Goal: Navigation & Orientation: Find specific page/section

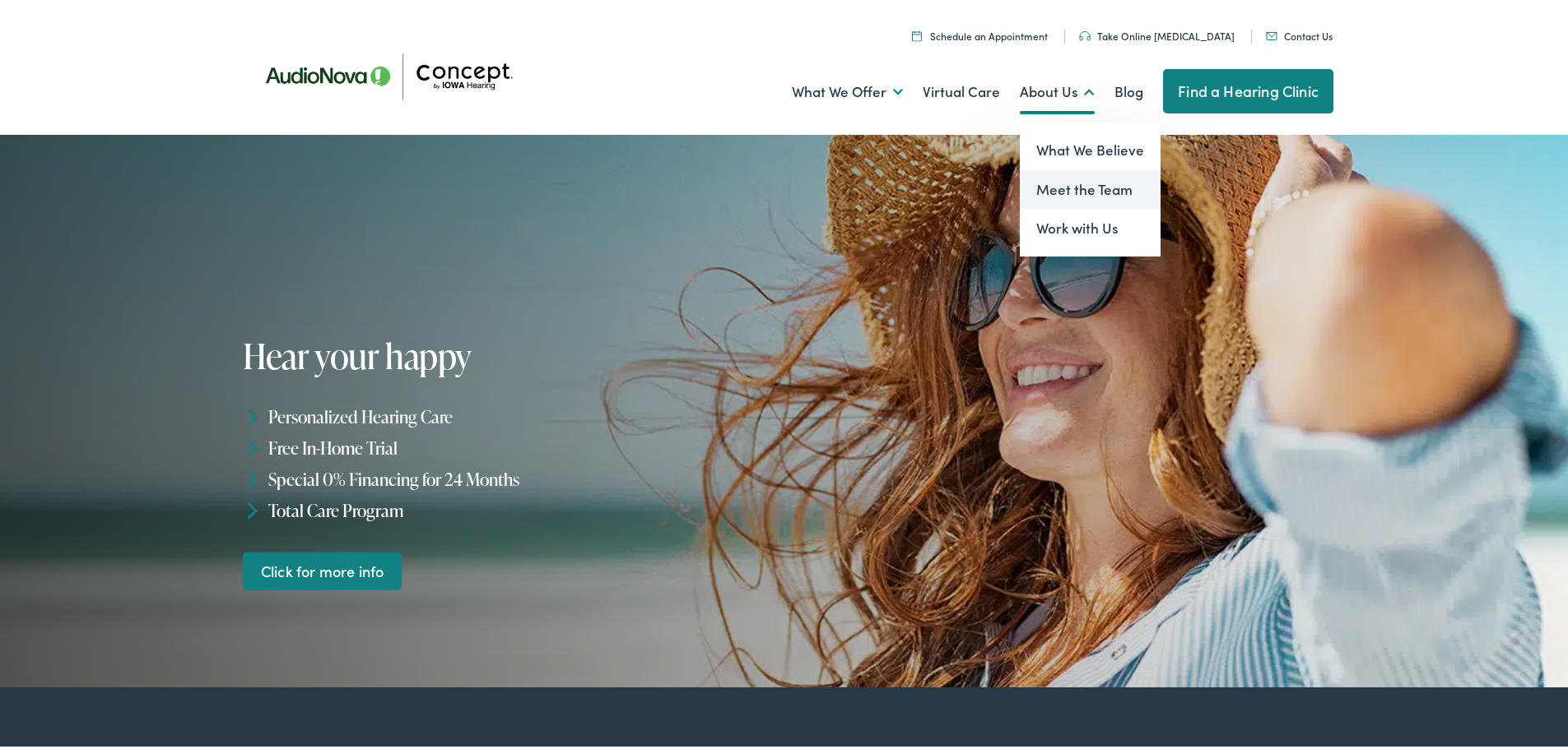
click at [1064, 182] on link "Meet the Team" at bounding box center [1090, 186] width 140 height 40
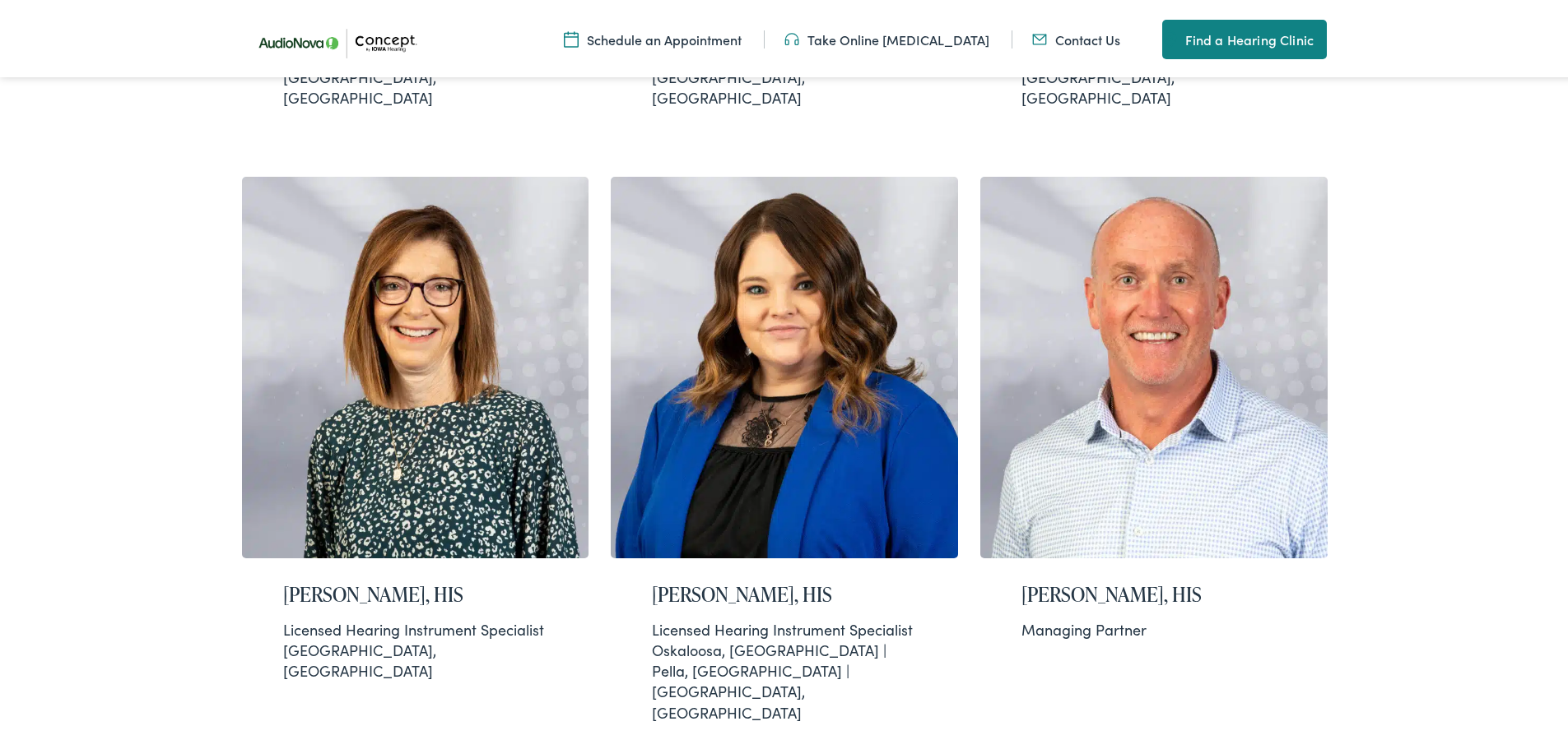
scroll to position [1501, 0]
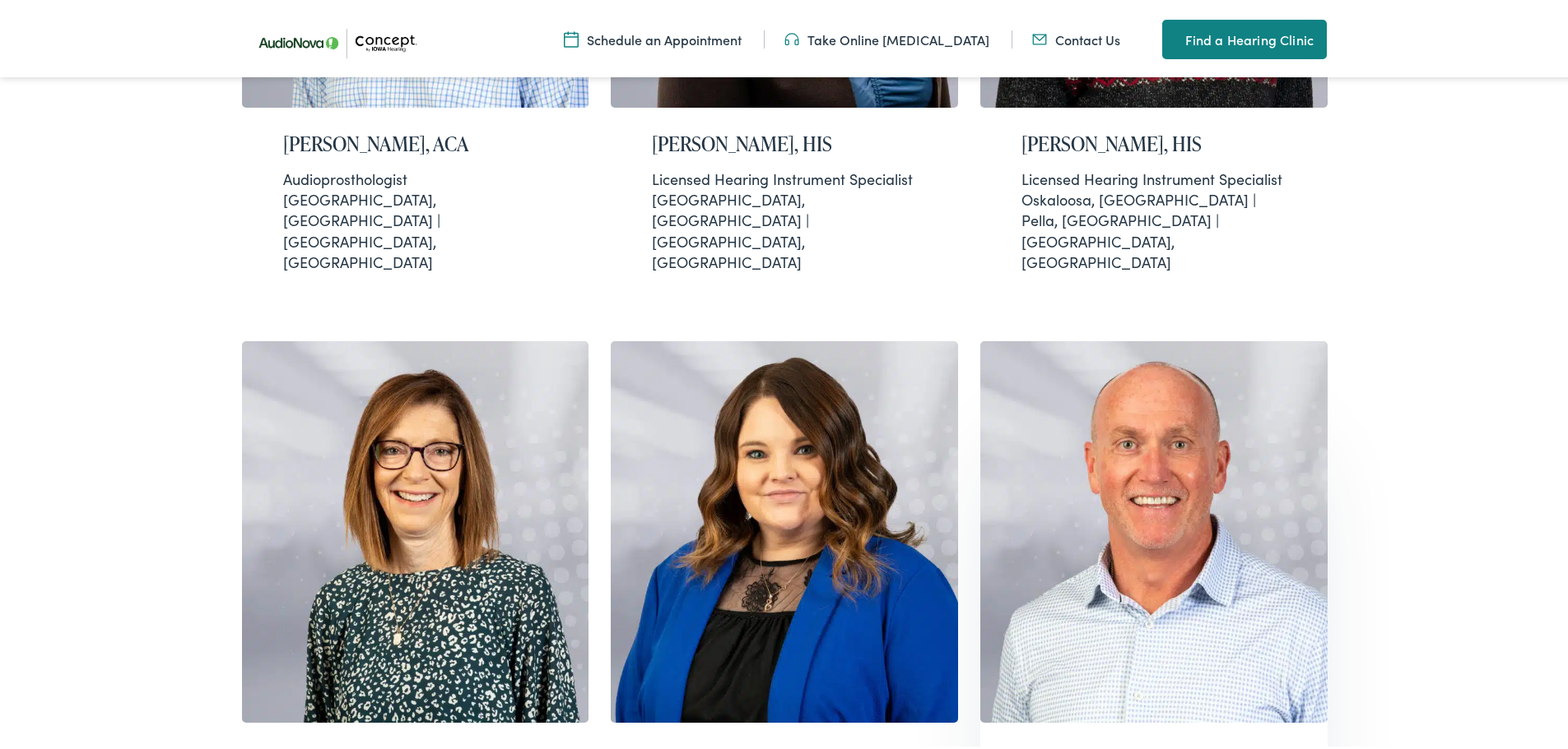
click at [1117, 461] on img at bounding box center [1154, 529] width 347 height 382
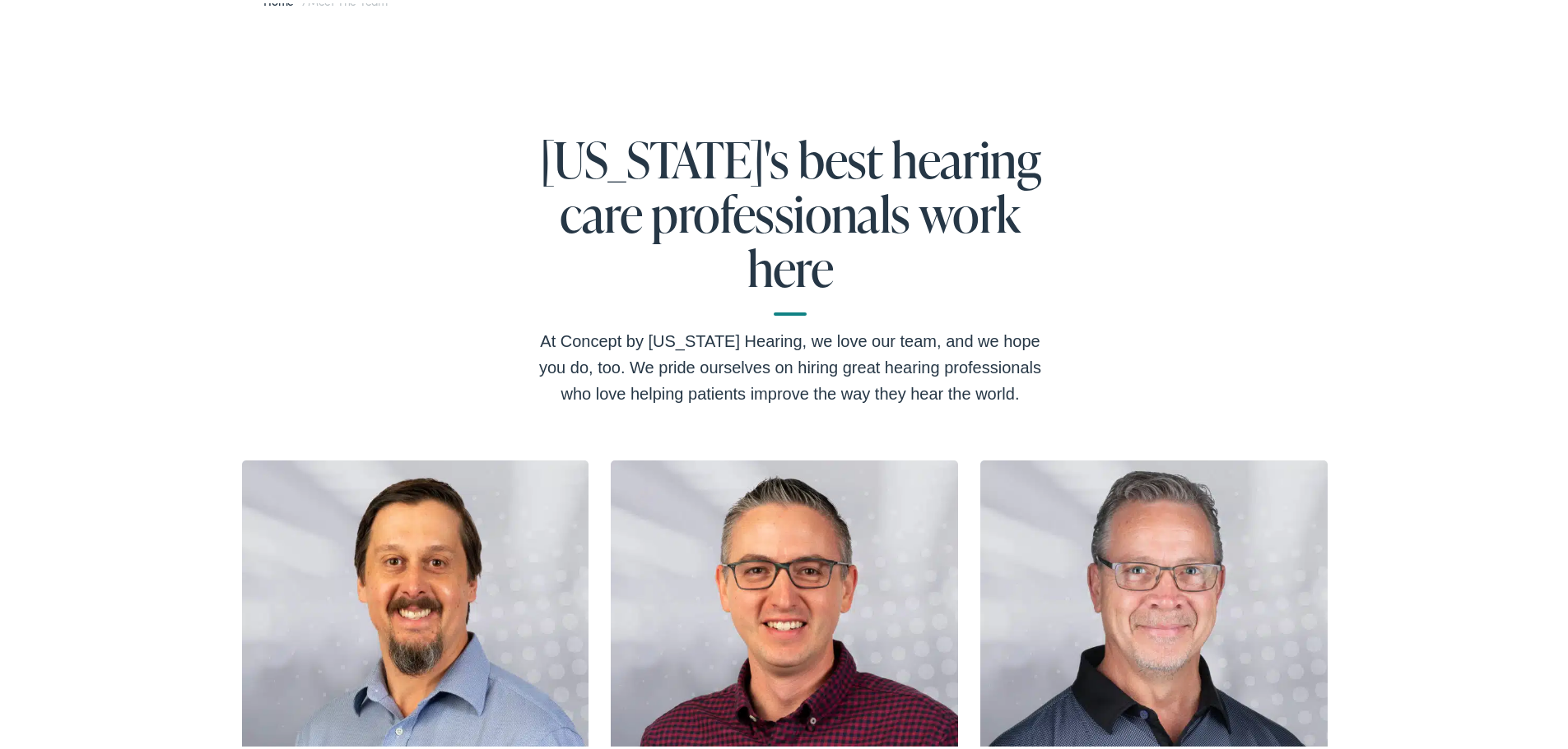
scroll to position [0, 0]
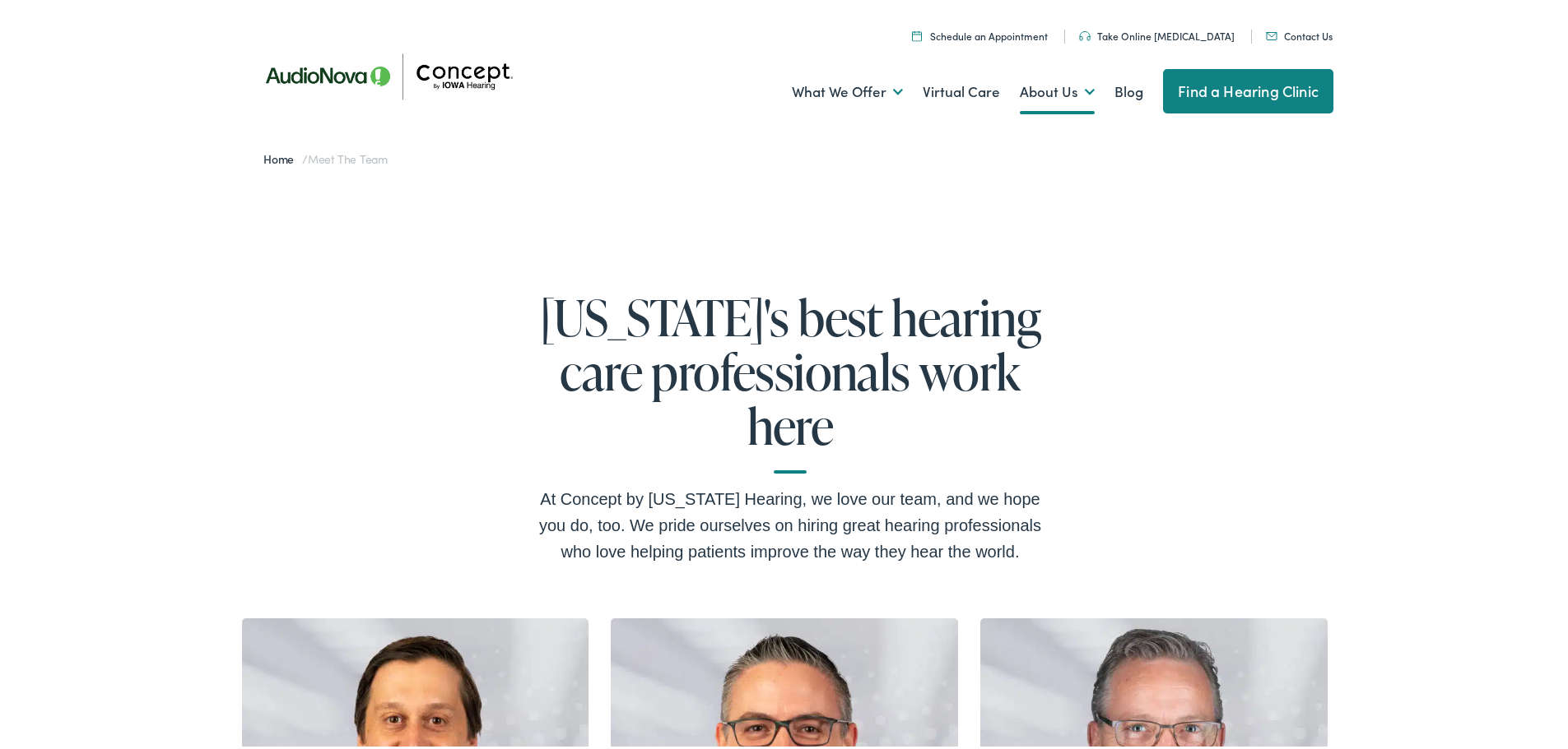
click at [295, 74] on img at bounding box center [395, 72] width 296 height 104
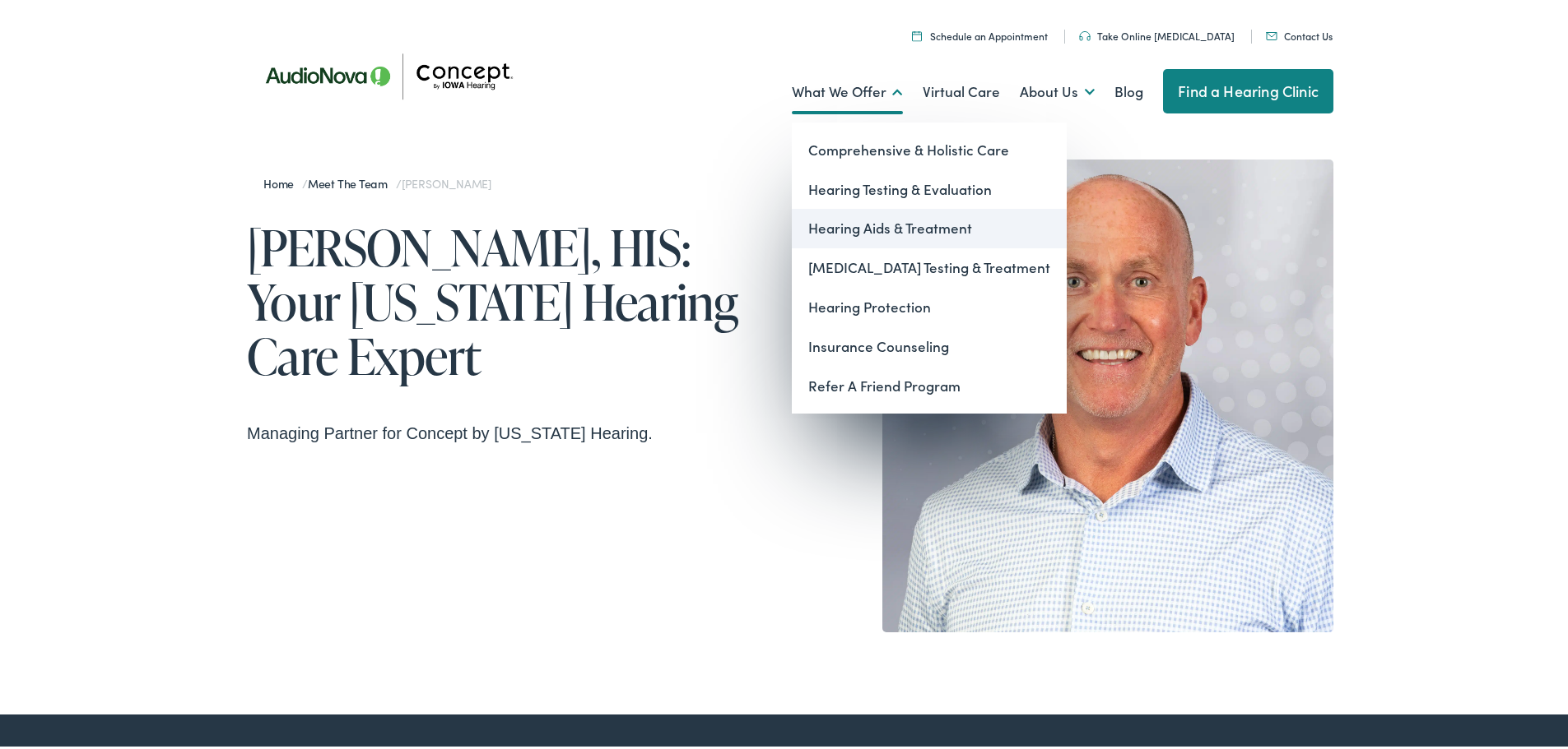
click at [894, 230] on link "Hearing Aids & Treatment" at bounding box center [929, 225] width 275 height 40
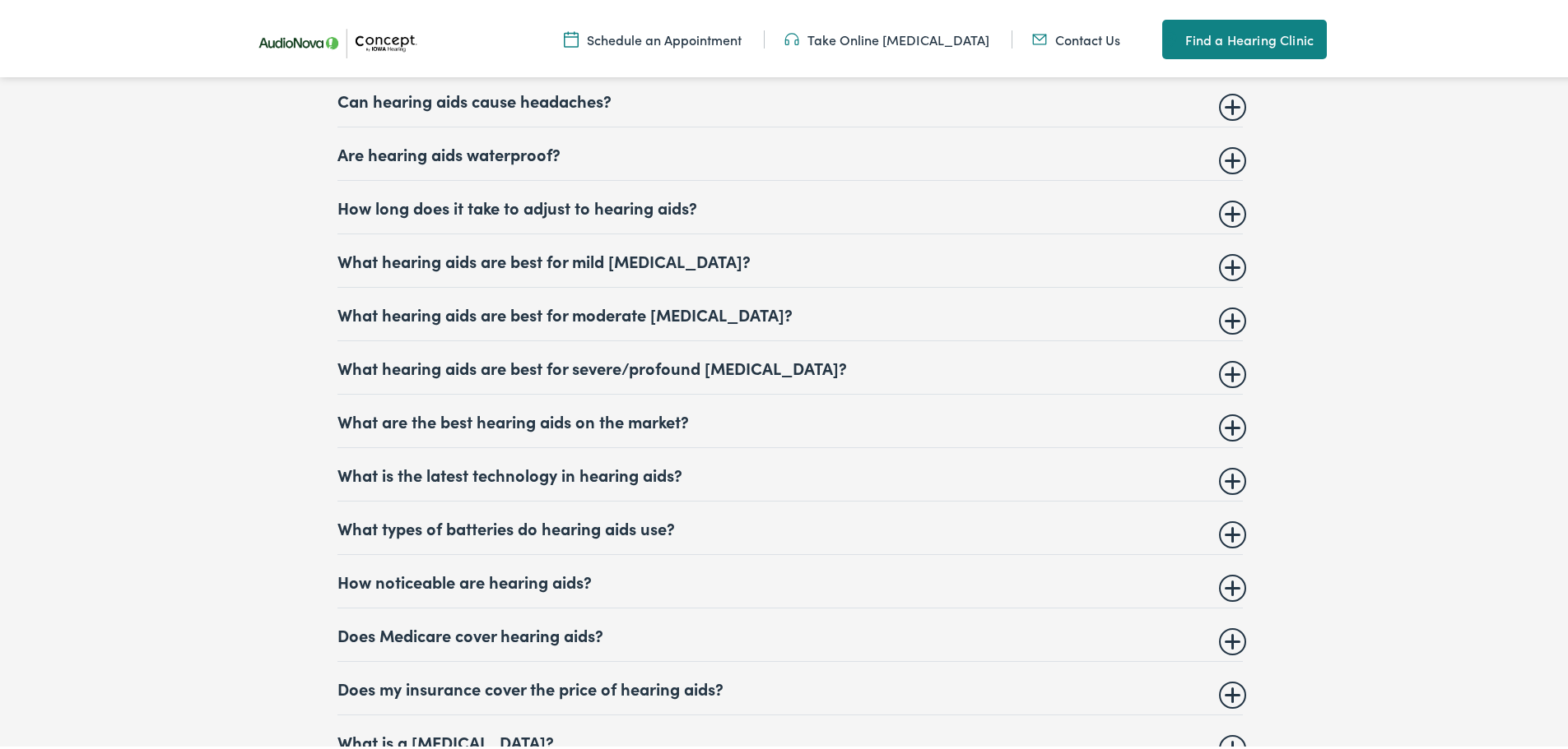
scroll to position [8102, 0]
click at [1230, 139] on summary "Are hearing aids waterproof?" at bounding box center [789, 149] width 905 height 19
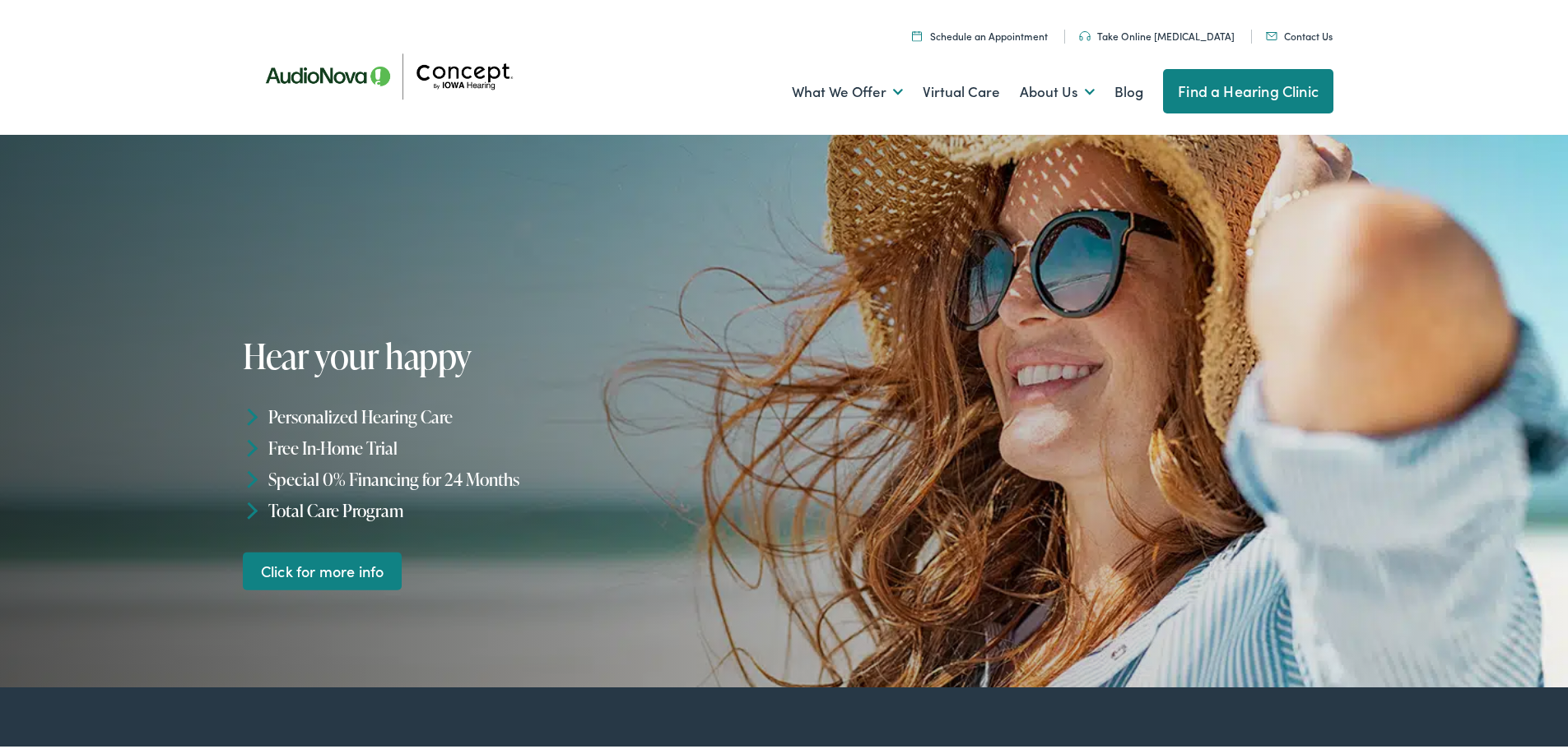
click at [1190, 95] on link "Find a Hearing Clinic" at bounding box center [1247, 89] width 171 height 45
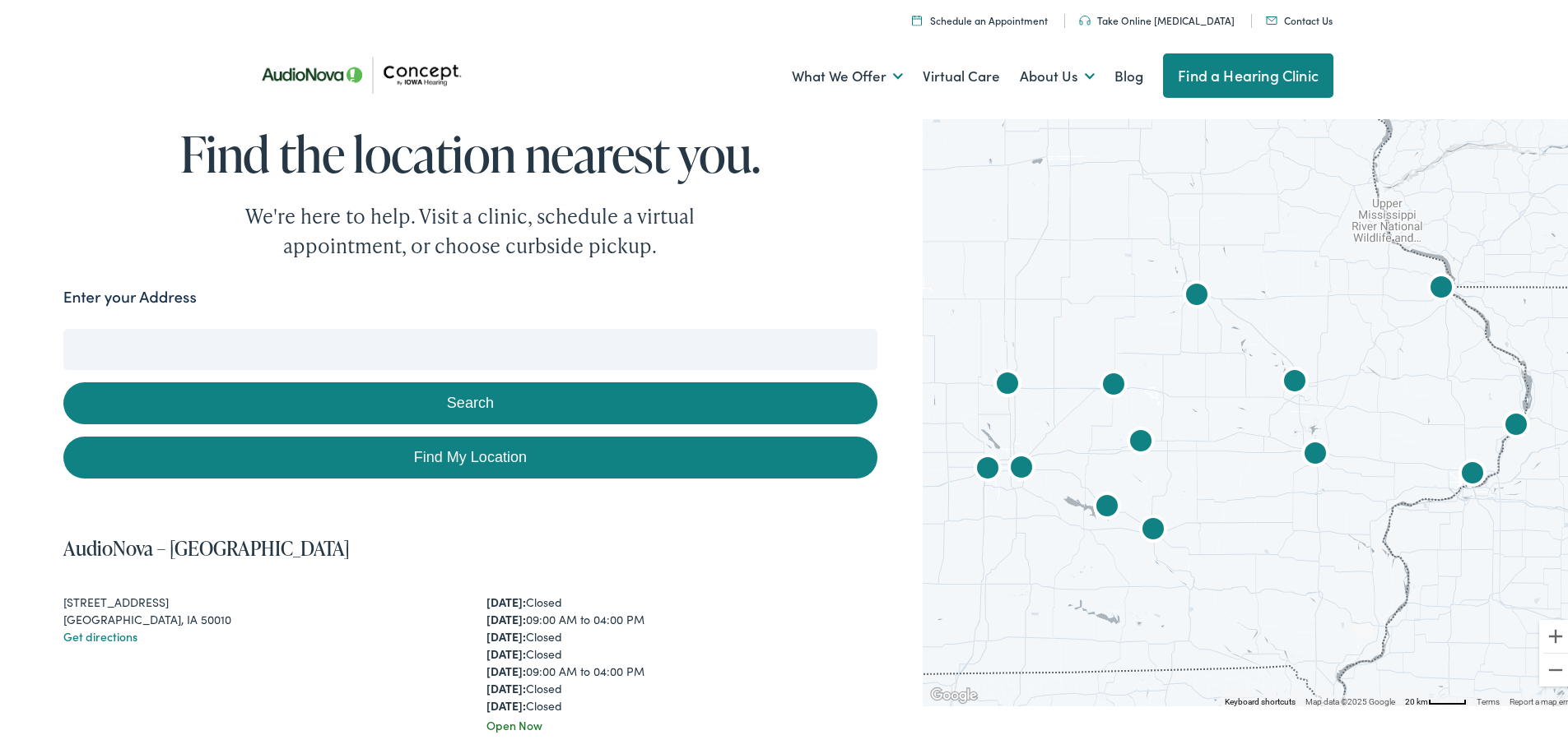
click at [299, 350] on input "Enter your Address" at bounding box center [470, 346] width 814 height 41
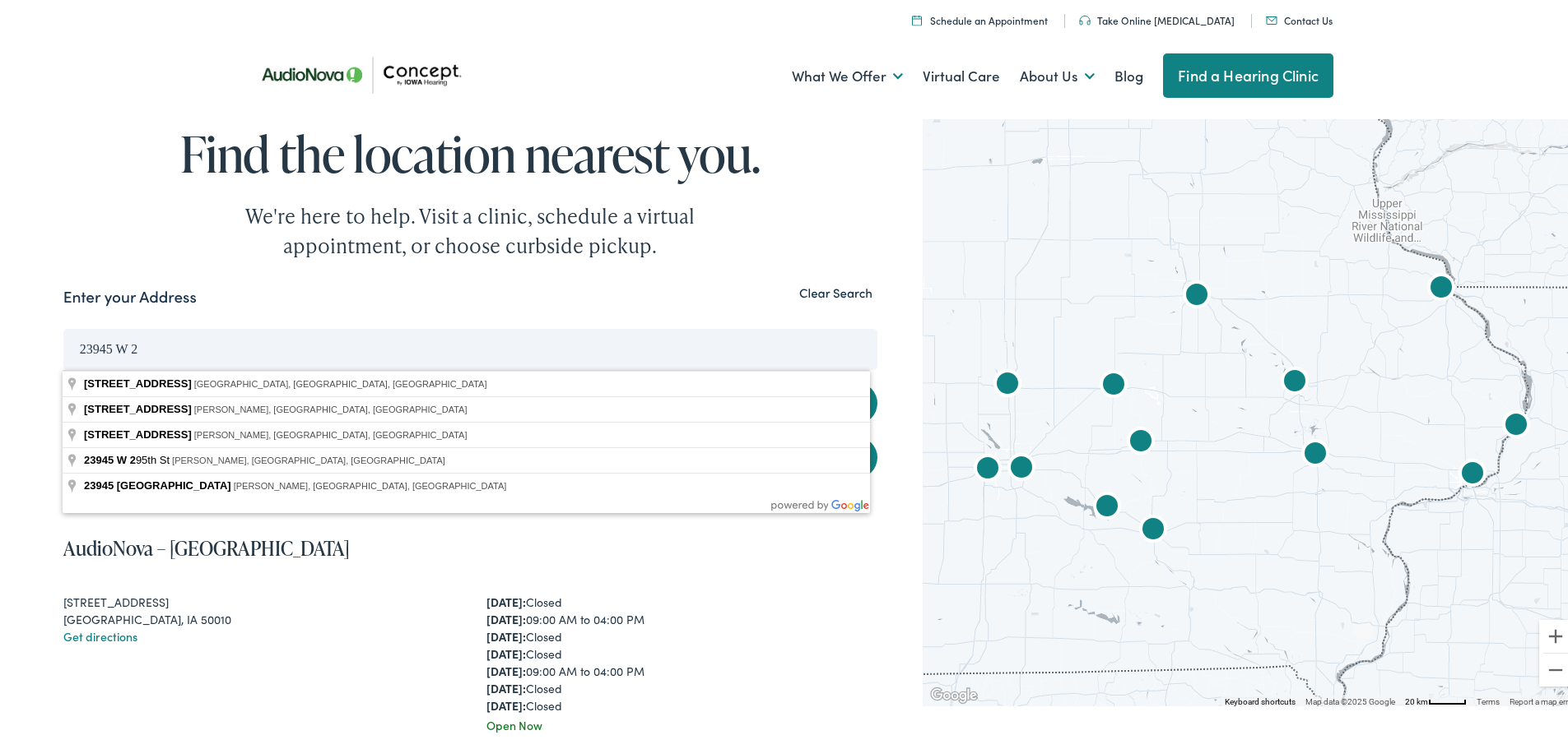
type input "23945 West 293rd Street, Paola, KS, USA"
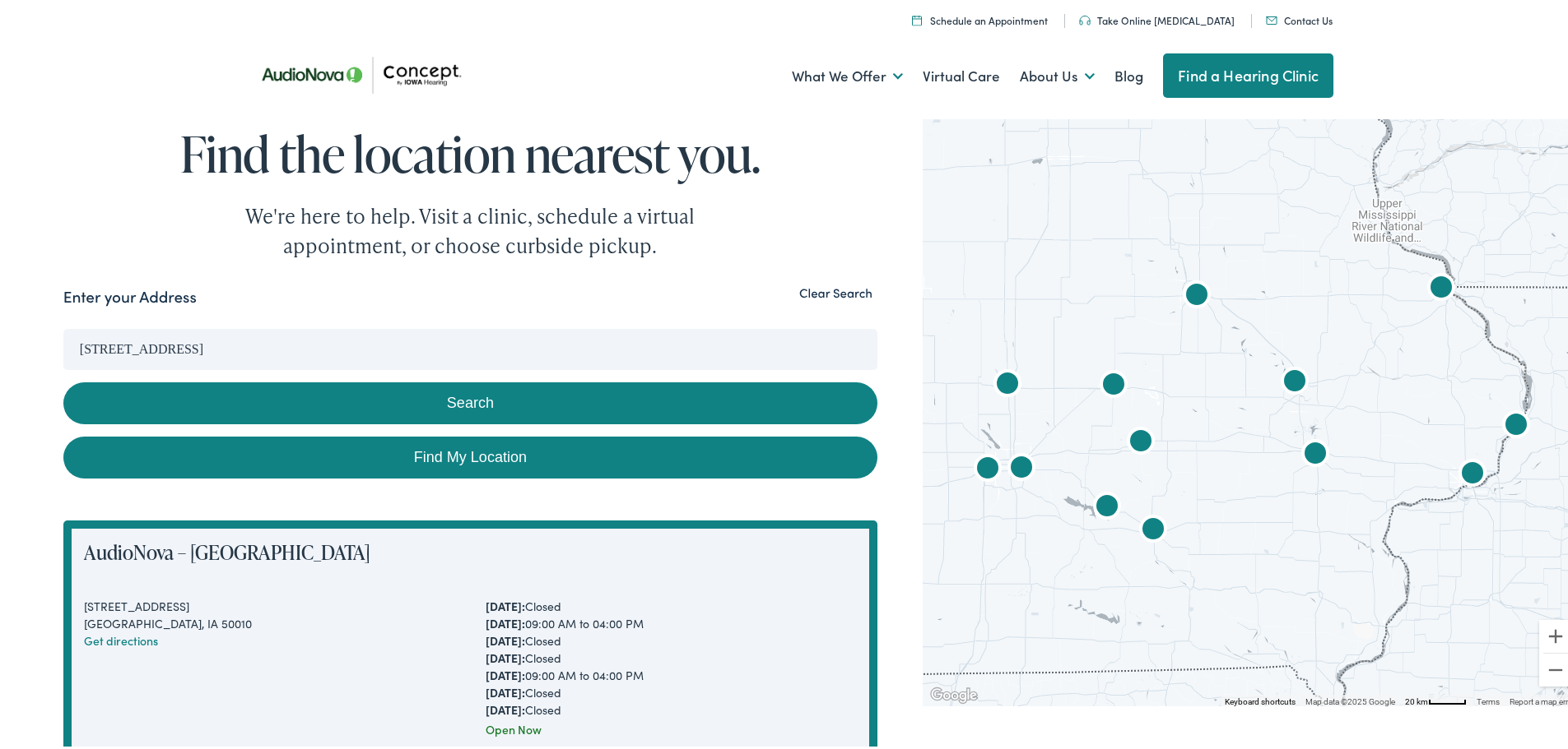
click at [477, 408] on button "Search" at bounding box center [470, 399] width 814 height 42
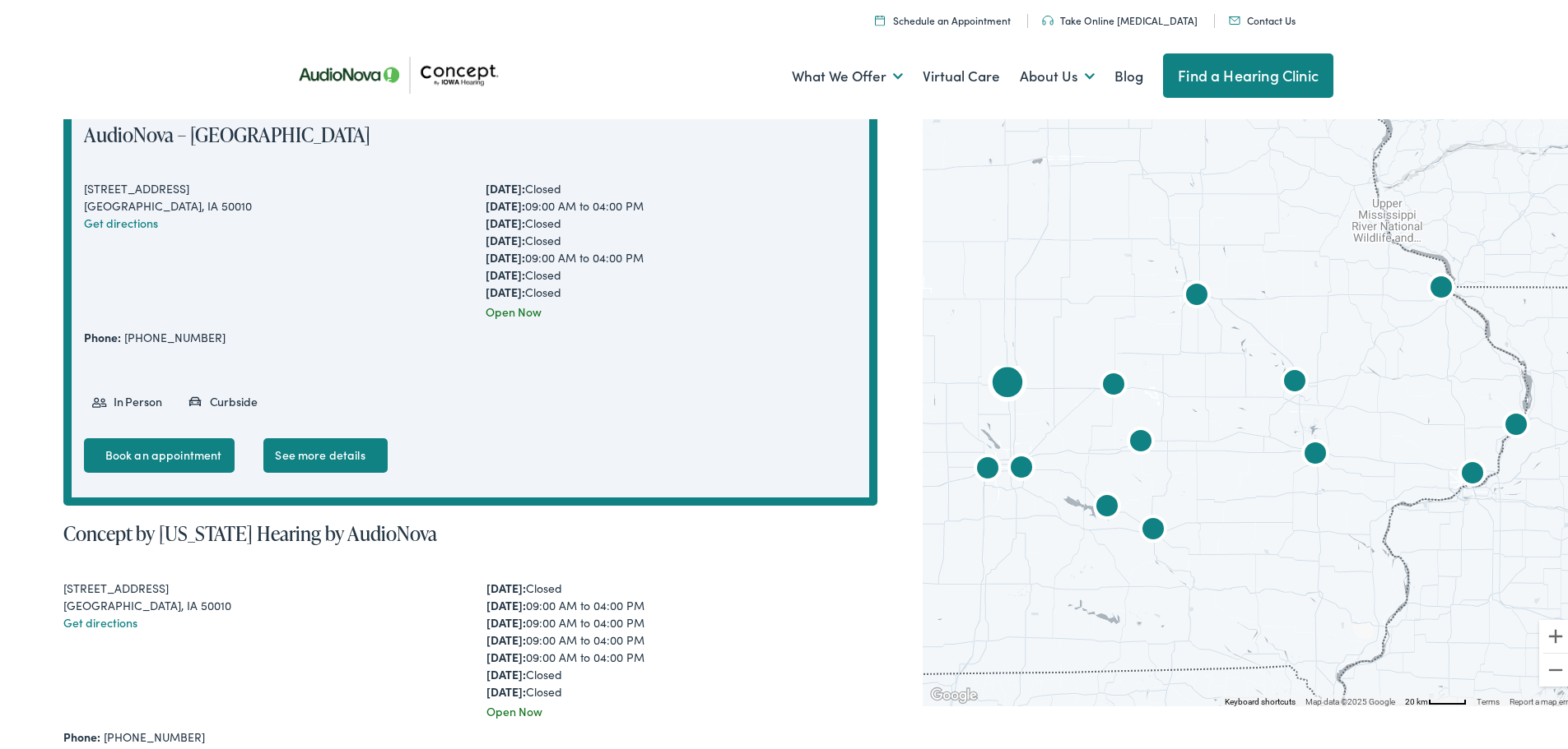
scroll to position [165, 0]
